Goal: Obtain resource: Download file/media

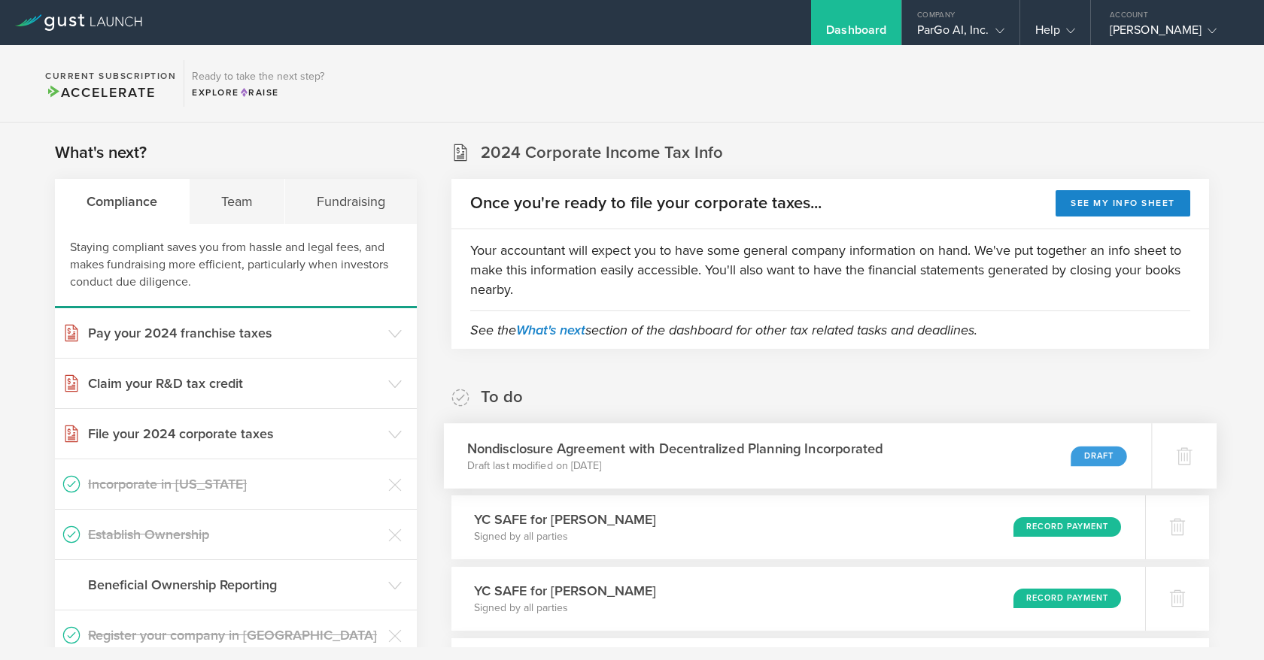
click at [954, 463] on div "Nondisclosure Agreement with Decentralized Planning Incorporated Draft last mod…" at bounding box center [798, 455] width 708 height 65
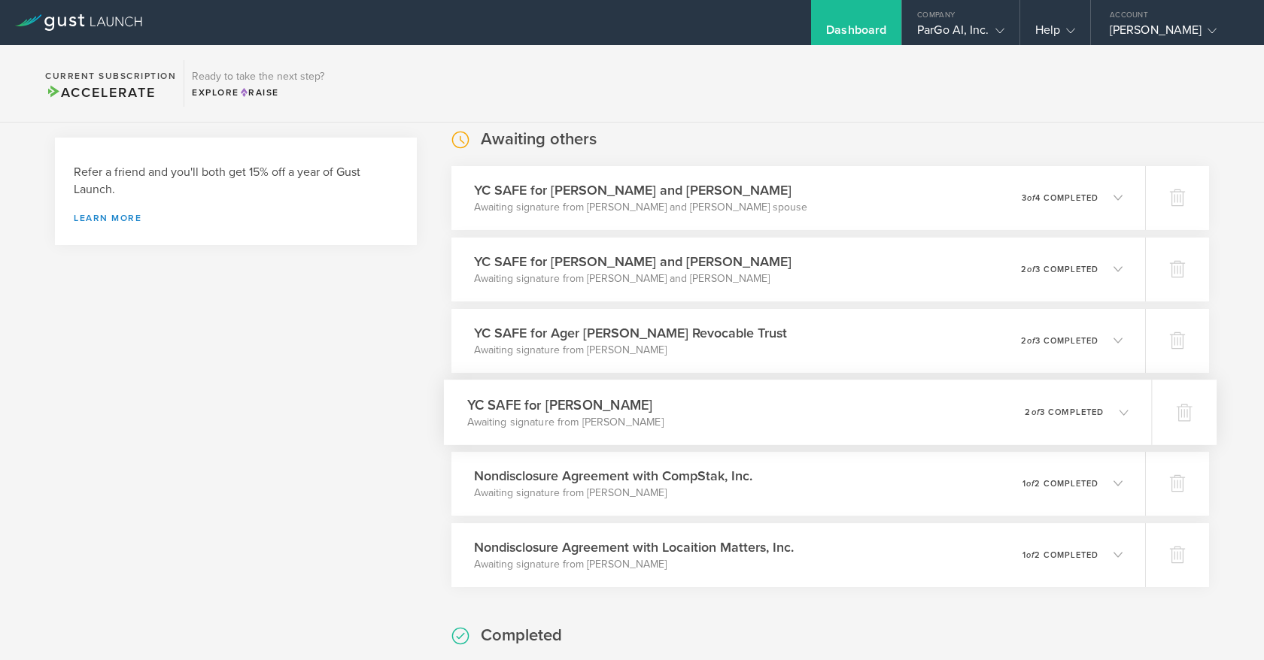
scroll to position [611, 0]
click at [1127, 272] on icon at bounding box center [1123, 270] width 9 height 9
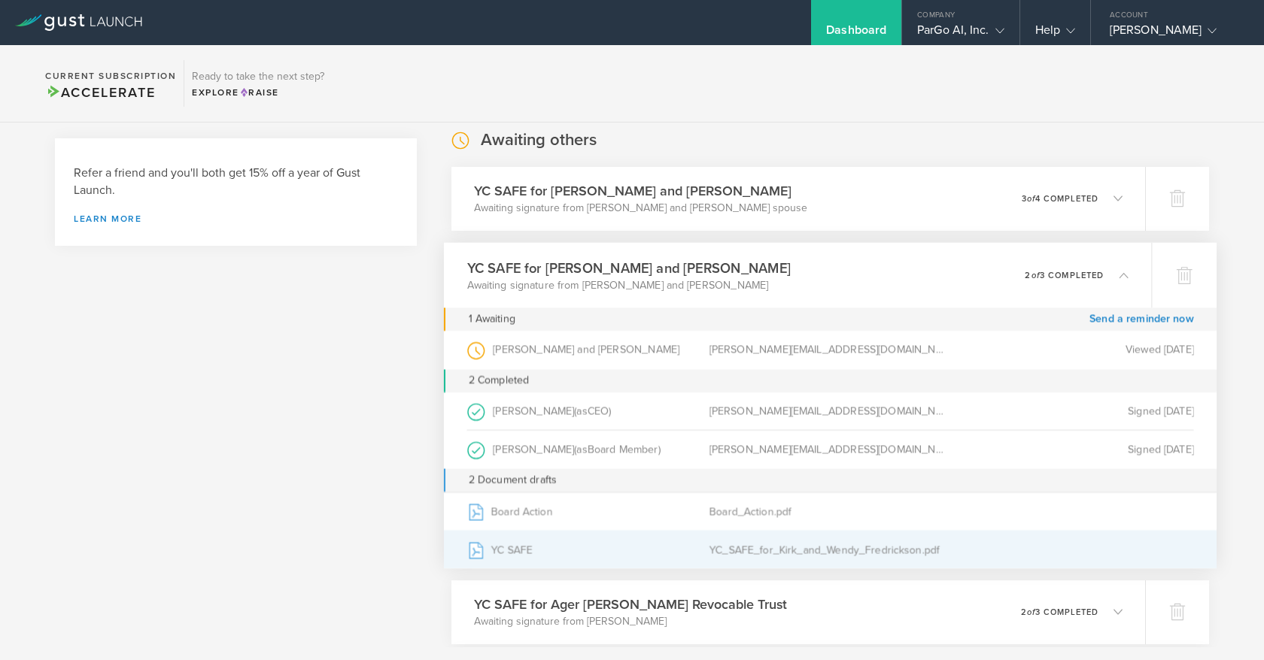
click at [757, 545] on div "YC_SAFE_for_Kirk_and_Wendy_Fredrickson.pdf" at bounding box center [830, 550] width 242 height 38
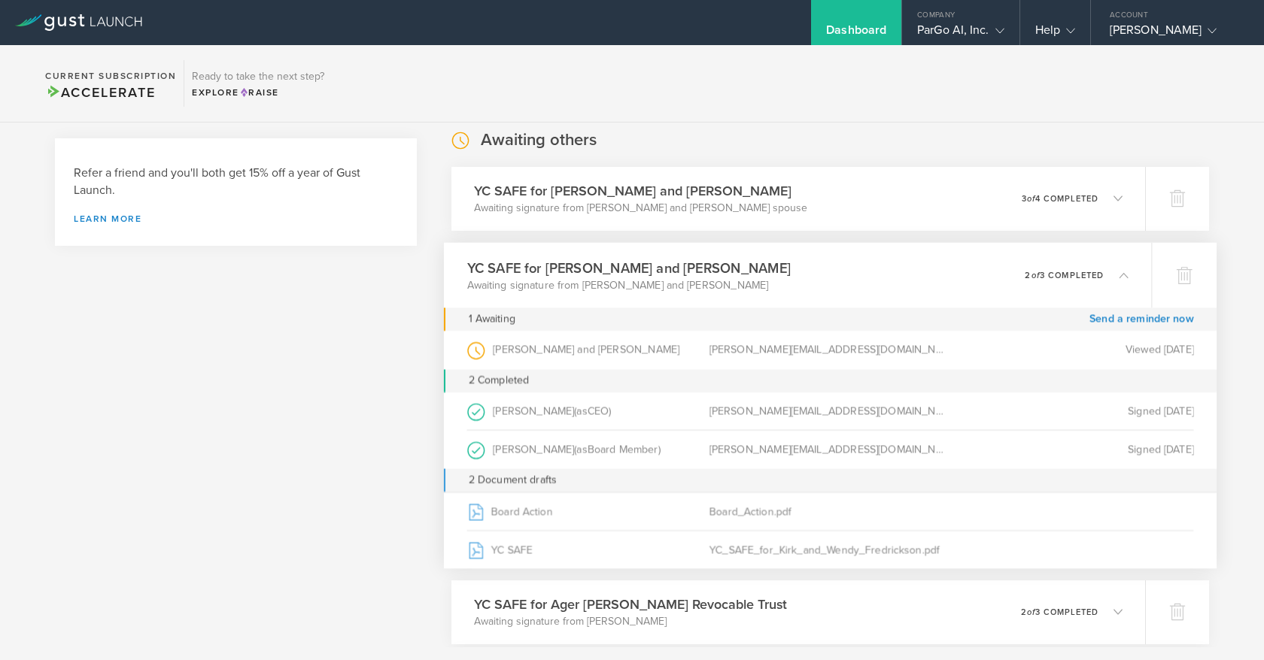
drag, startPoint x: 1135, startPoint y: 275, endPoint x: 1129, endPoint y: 259, distance: 16.9
click at [1135, 275] on div "YC SAFE for [PERSON_NAME] and [PERSON_NAME] Awaiting signature from [PERSON_NAM…" at bounding box center [798, 274] width 708 height 65
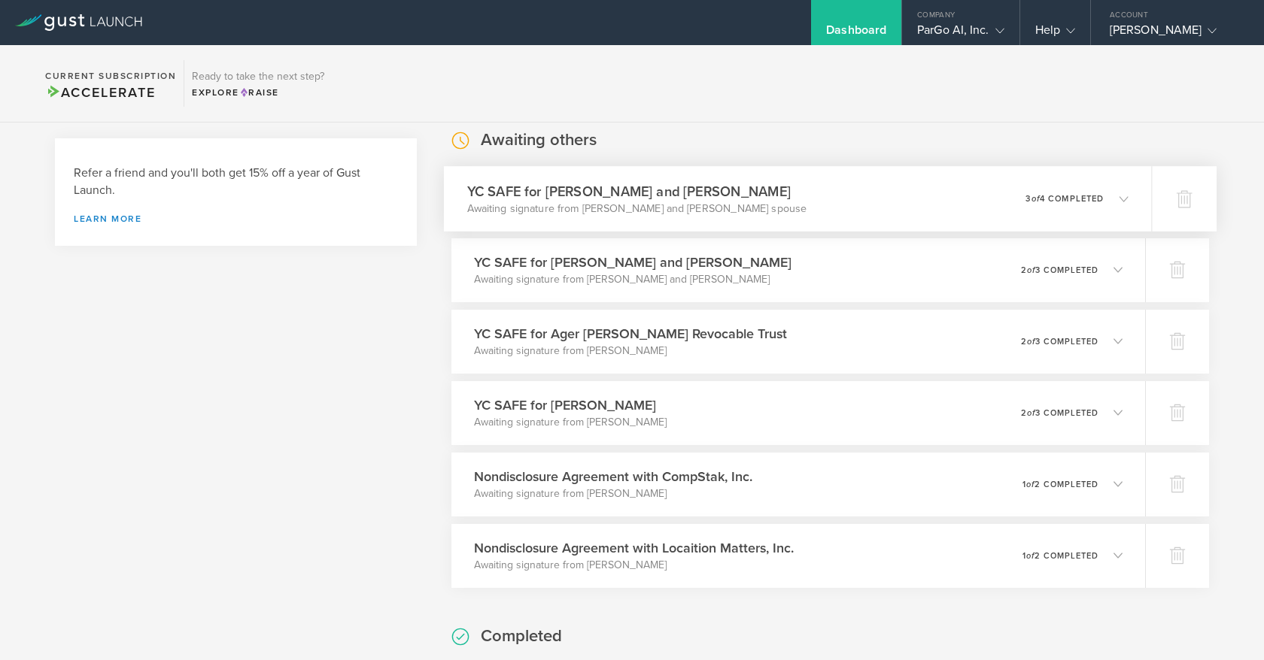
click at [1120, 193] on icon at bounding box center [1115, 199] width 25 height 14
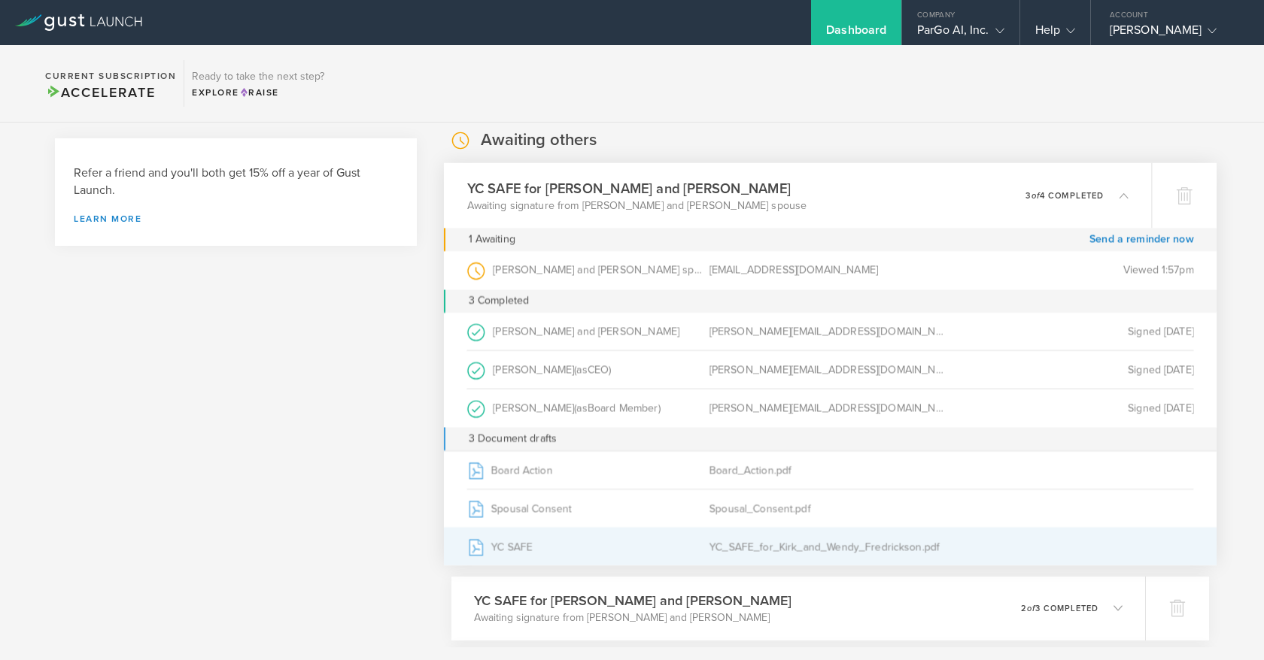
click at [517, 550] on div "YC SAFE" at bounding box center [587, 547] width 242 height 38
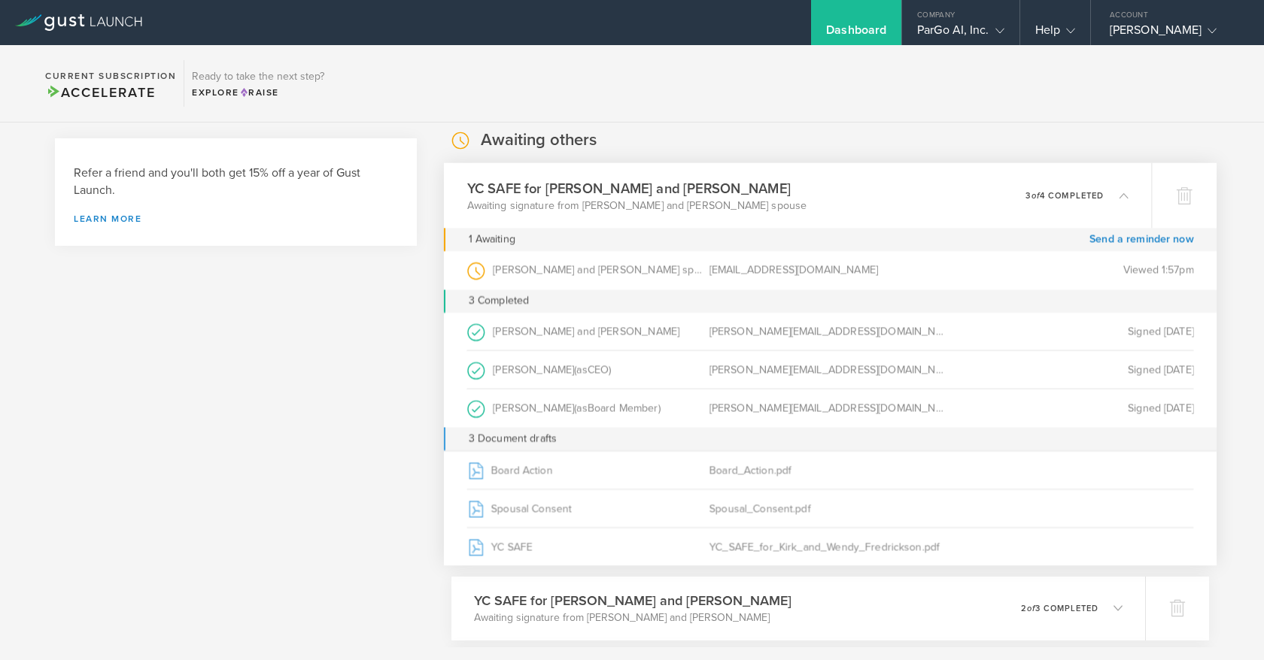
click at [1124, 194] on polyline at bounding box center [1123, 195] width 8 height 5
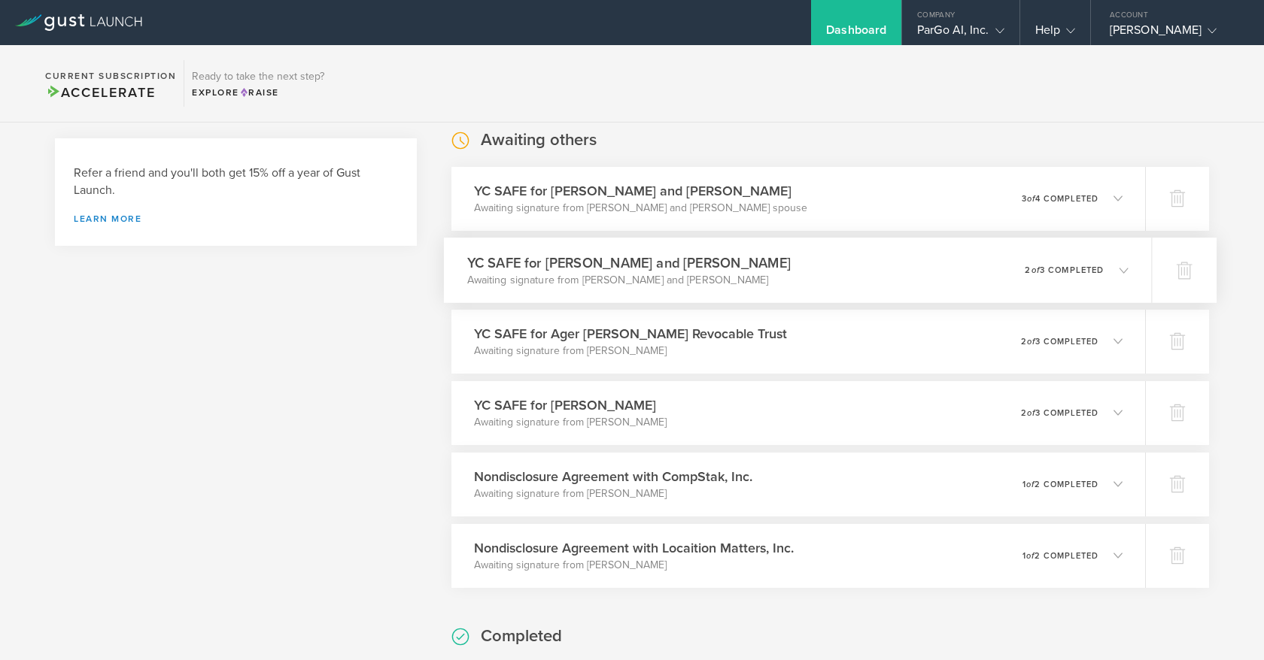
click at [1127, 271] on icon at bounding box center [1123, 270] width 9 height 9
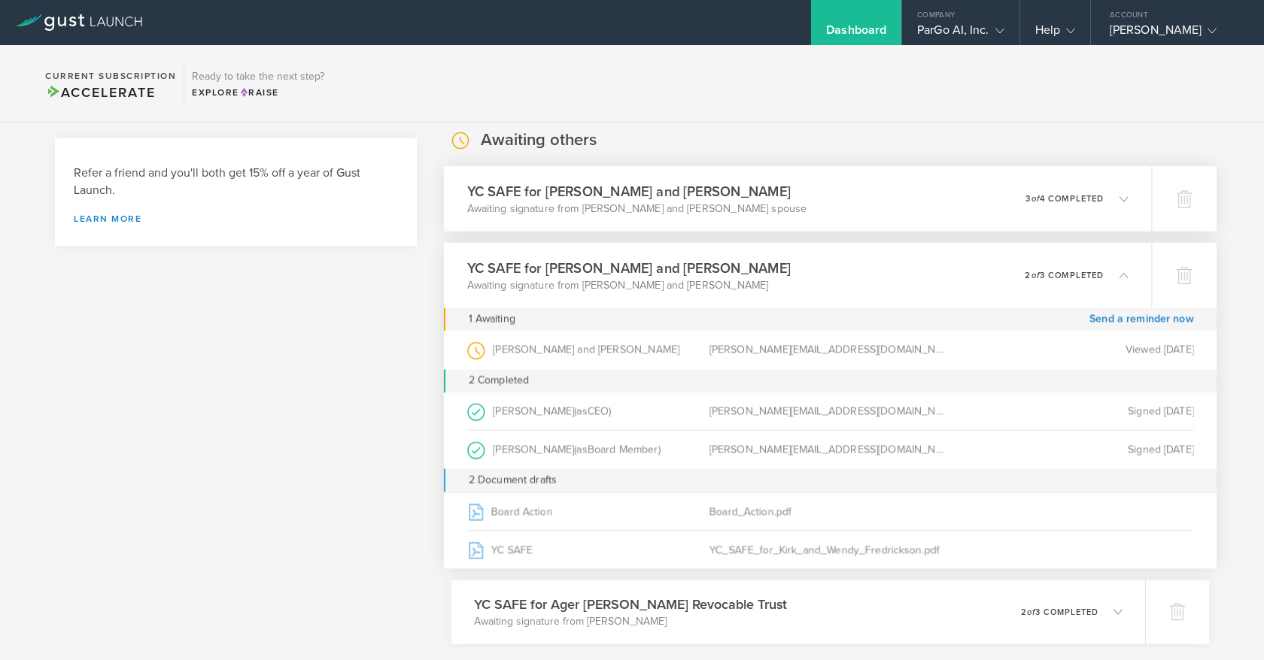
drag, startPoint x: 1126, startPoint y: 274, endPoint x: 1110, endPoint y: 226, distance: 49.9
click at [1127, 272] on icon at bounding box center [1123, 274] width 9 height 9
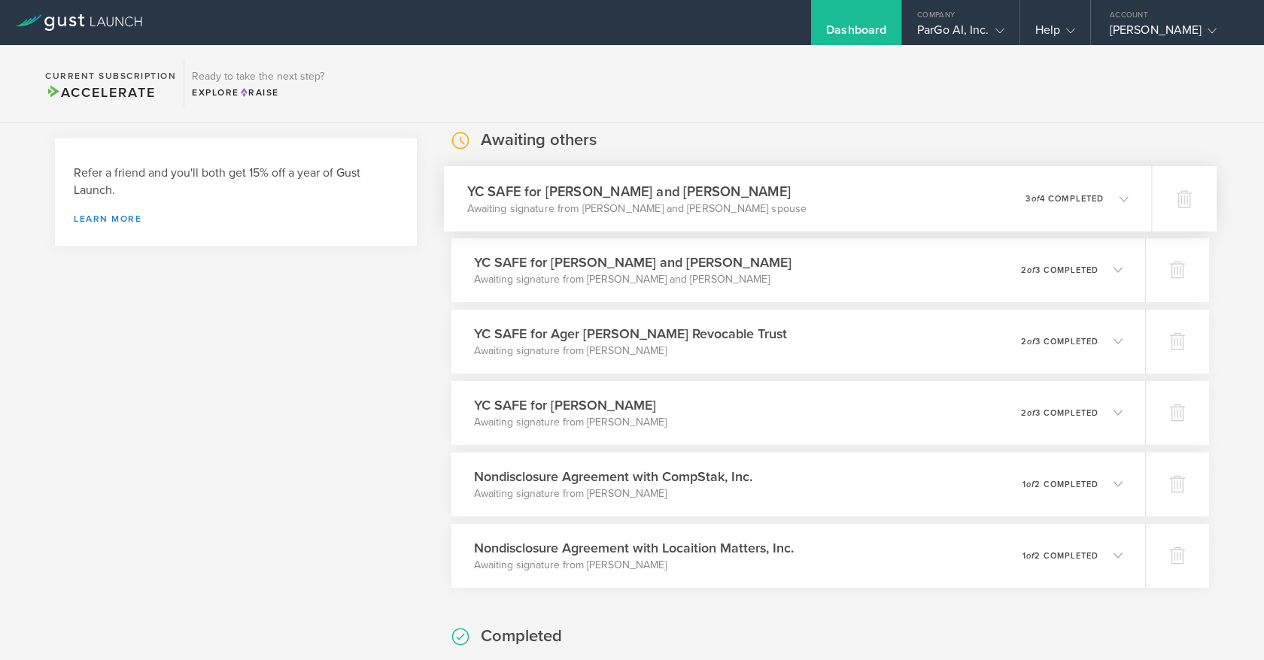
click at [1120, 199] on icon at bounding box center [1123, 198] width 9 height 9
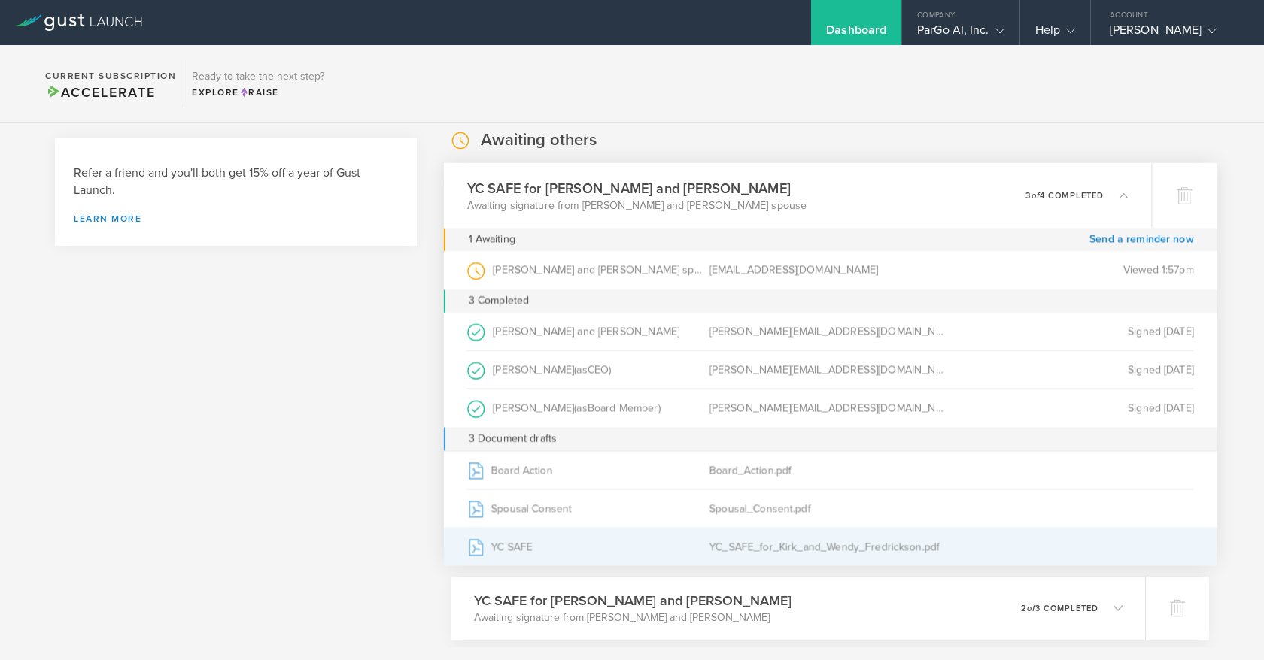
click at [517, 554] on div "YC SAFE" at bounding box center [587, 547] width 242 height 38
click at [521, 548] on div "YC SAFE" at bounding box center [587, 547] width 242 height 38
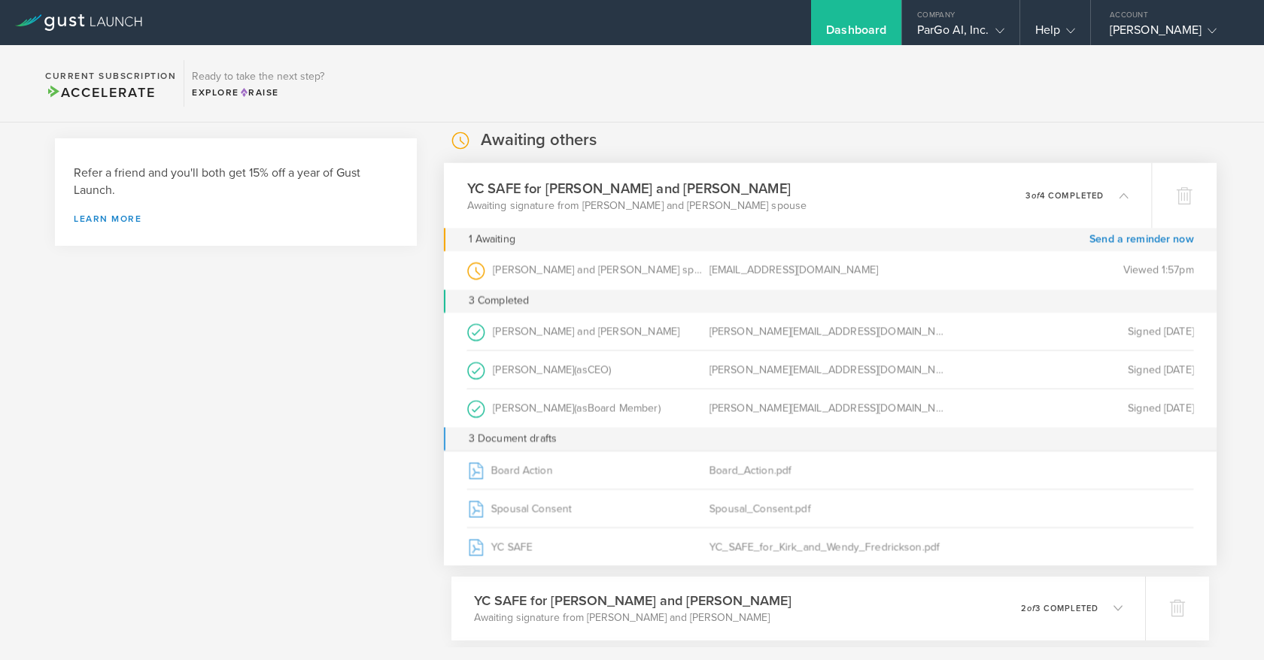
click at [1125, 196] on polyline at bounding box center [1123, 195] width 8 height 5
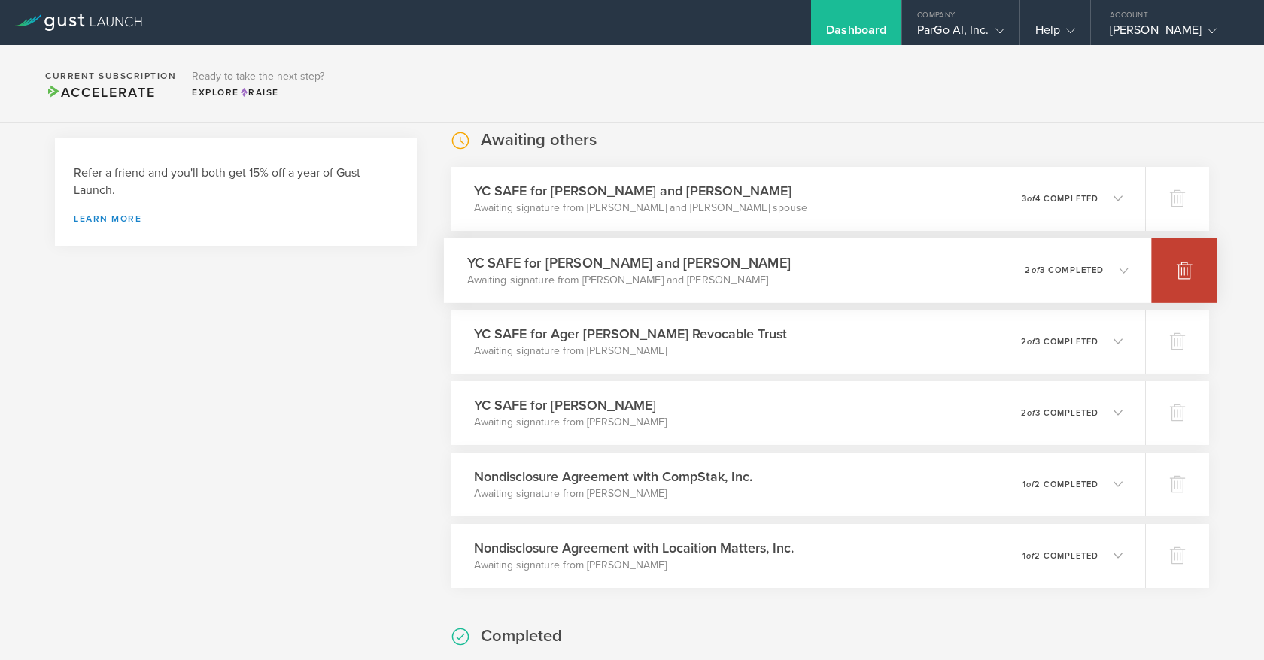
click at [1182, 276] on icon at bounding box center [1184, 271] width 16 height 14
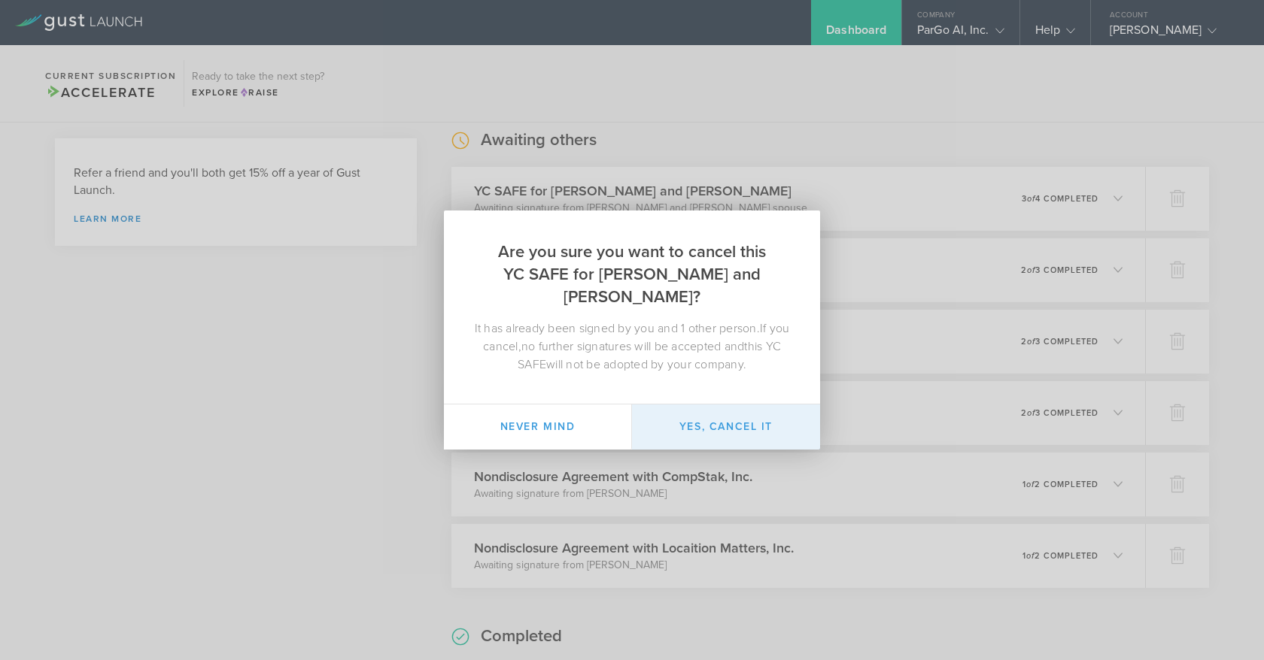
click at [718, 413] on button "Yes, cancel it" at bounding box center [726, 427] width 188 height 45
